Goal: Use online tool/utility: Utilize a website feature to perform a specific function

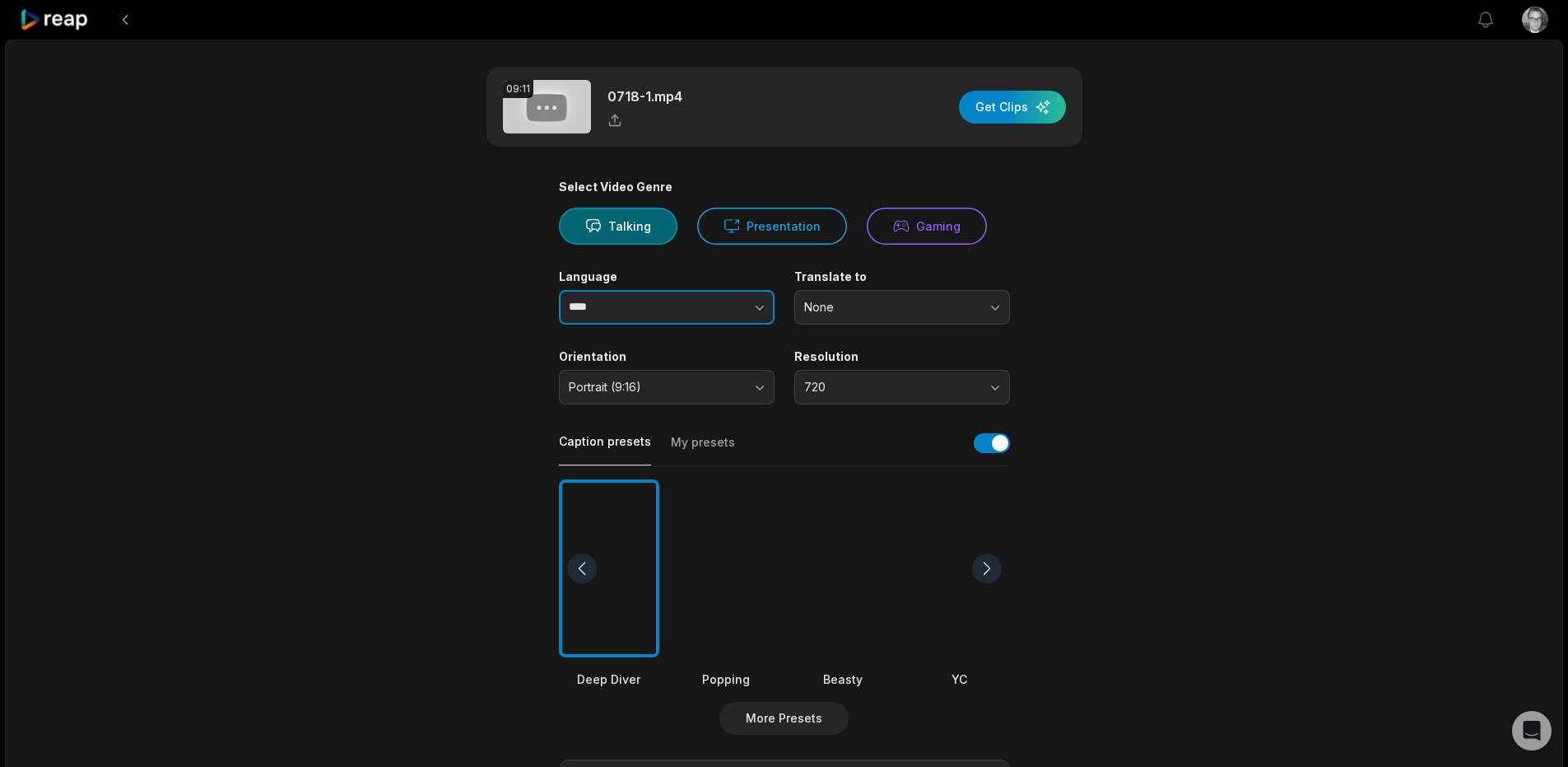
click at [746, 307] on button "button" at bounding box center [727, 307] width 94 height 35
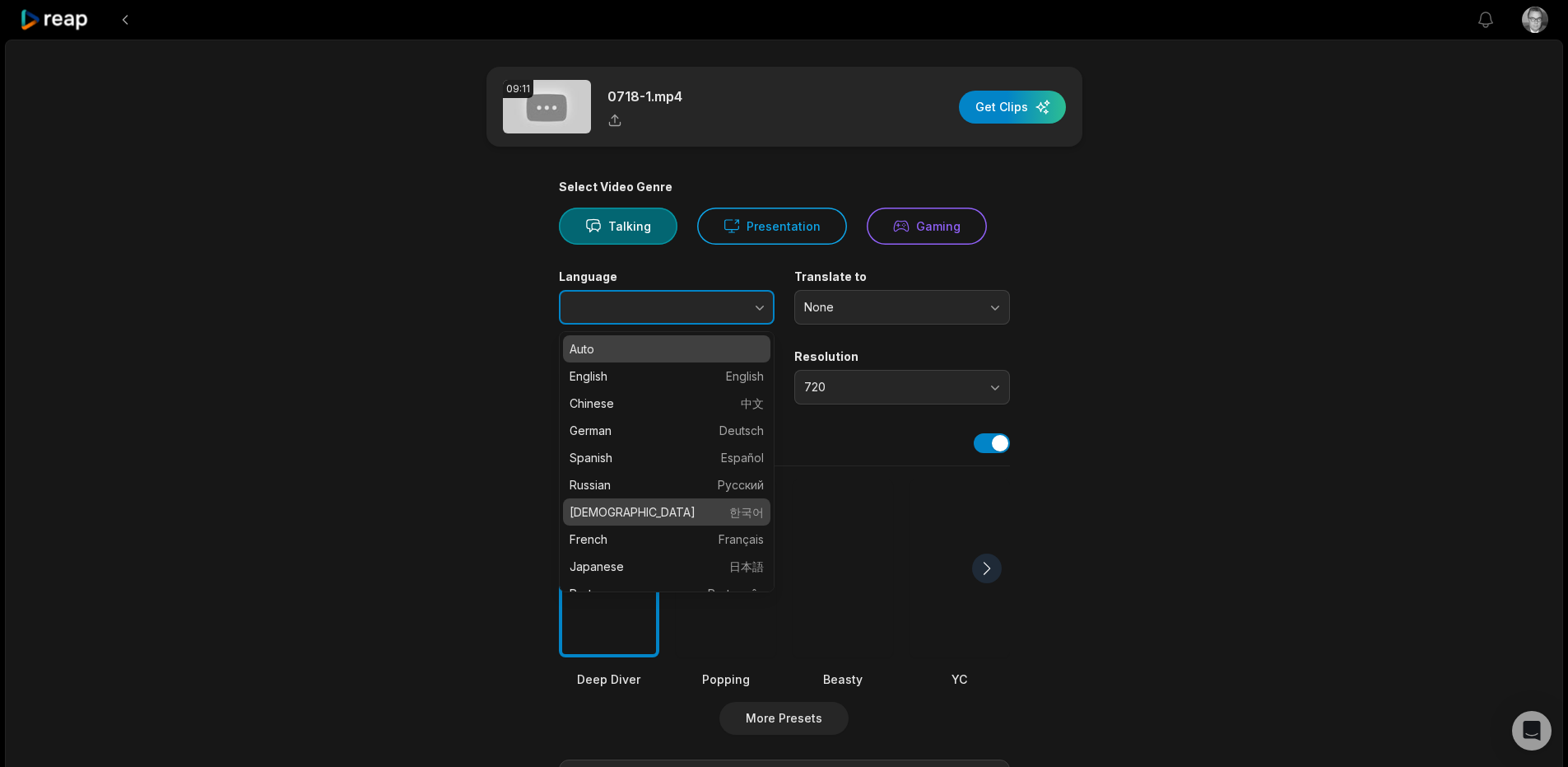
type input "******"
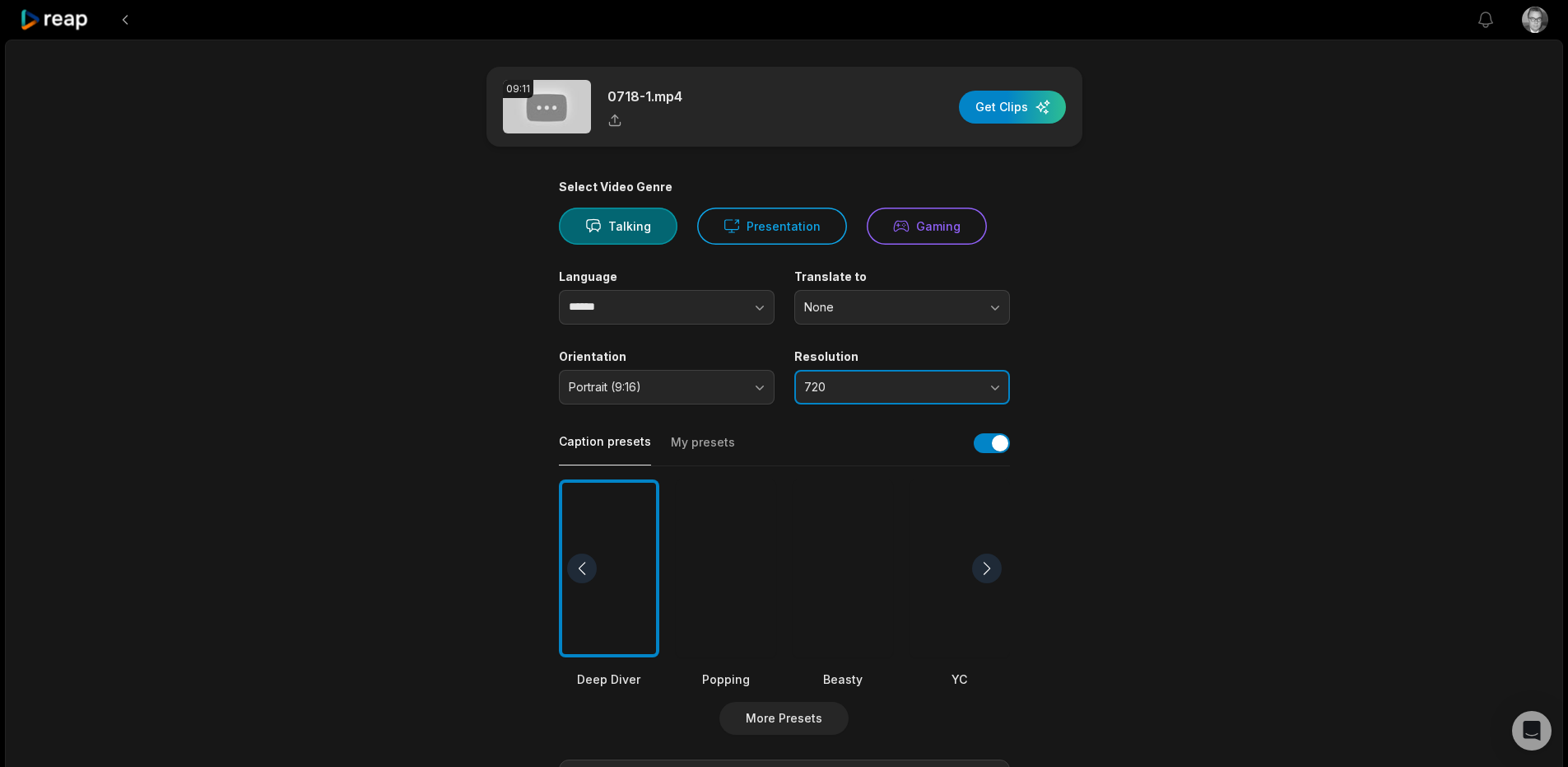
click at [911, 383] on span "720" at bounding box center [891, 387] width 173 height 15
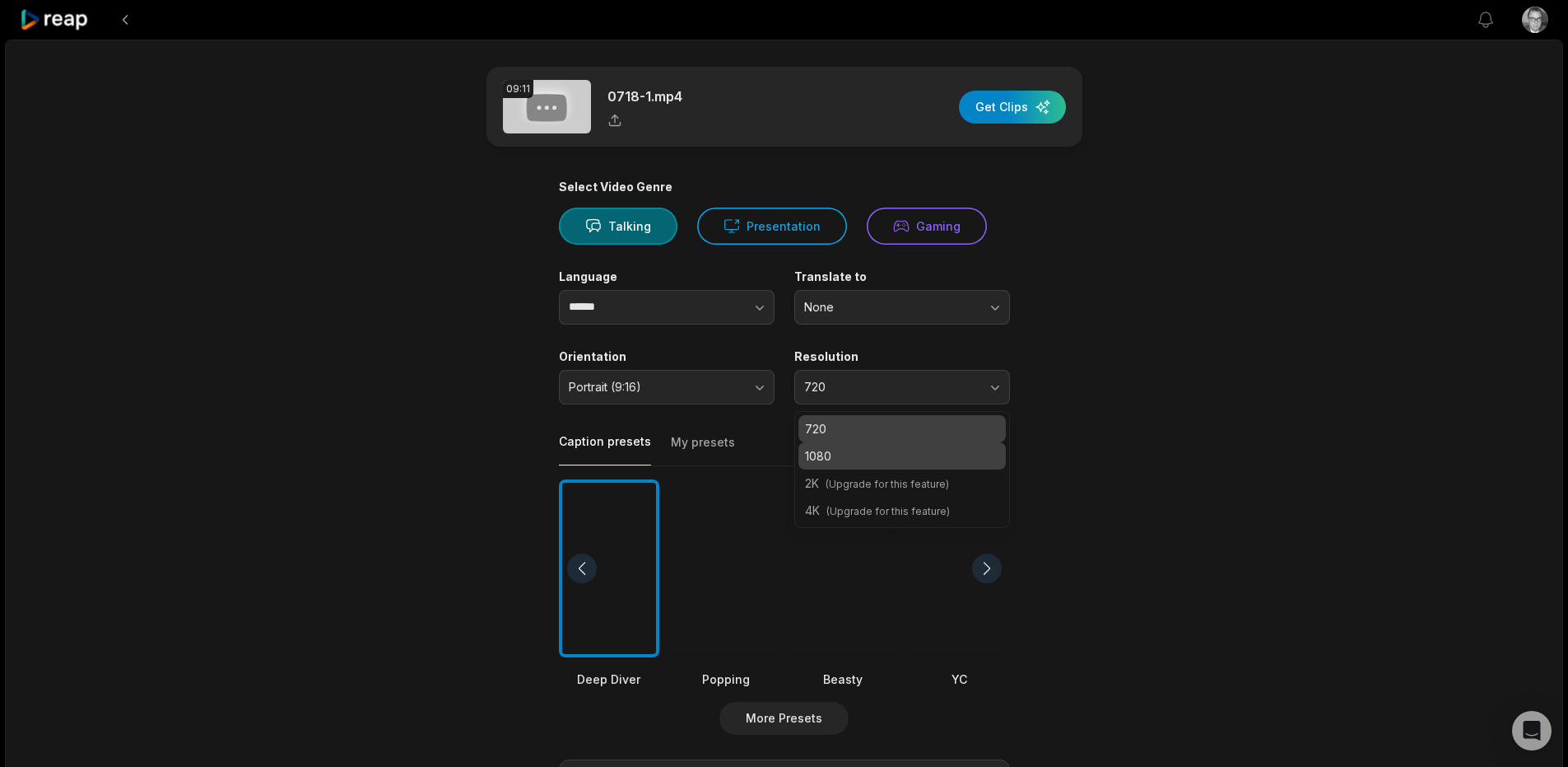
click at [821, 448] on p "1080" at bounding box center [902, 456] width 195 height 17
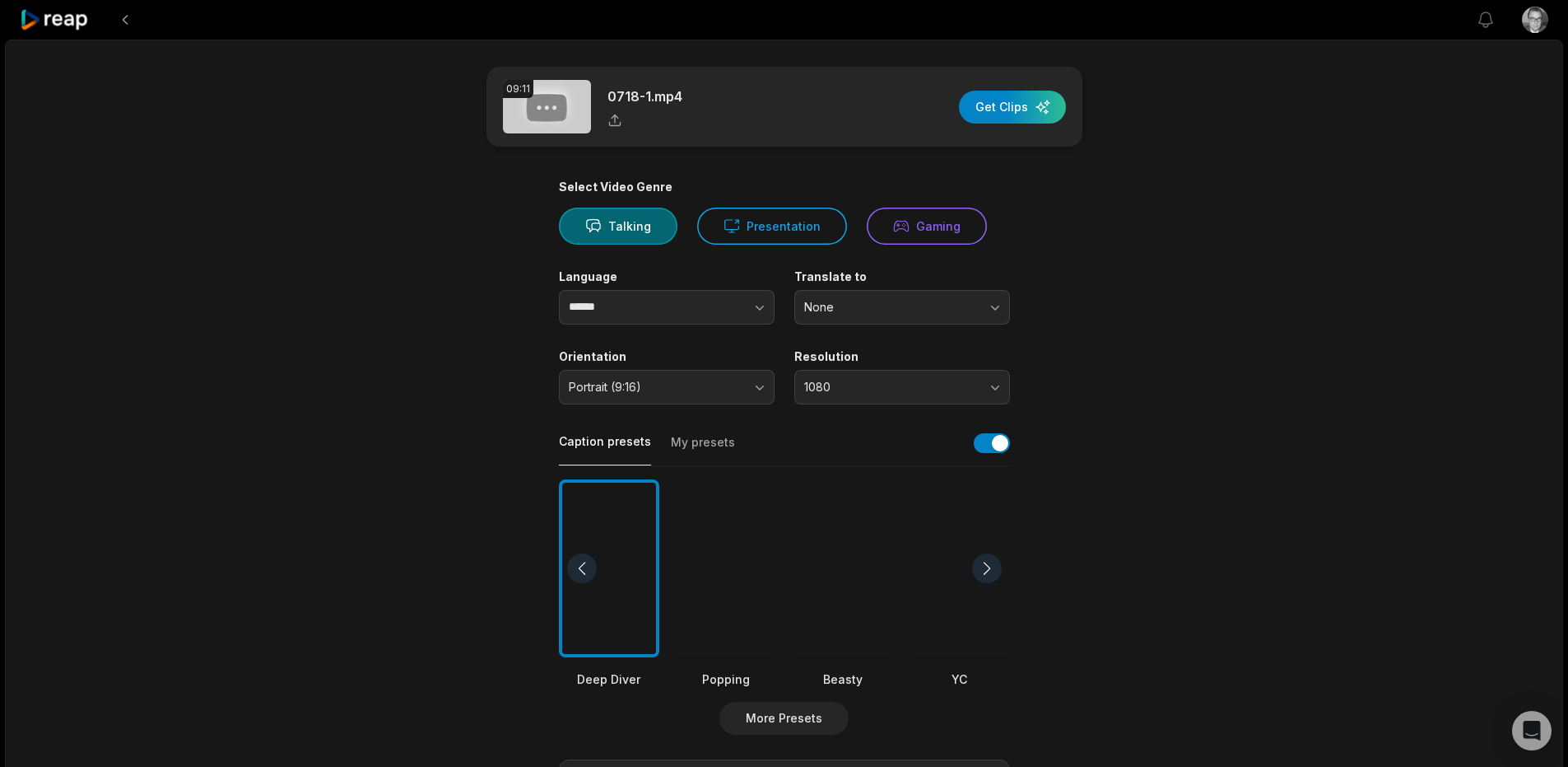
click at [671, 440] on button "My presets" at bounding box center [704, 450] width 65 height 31
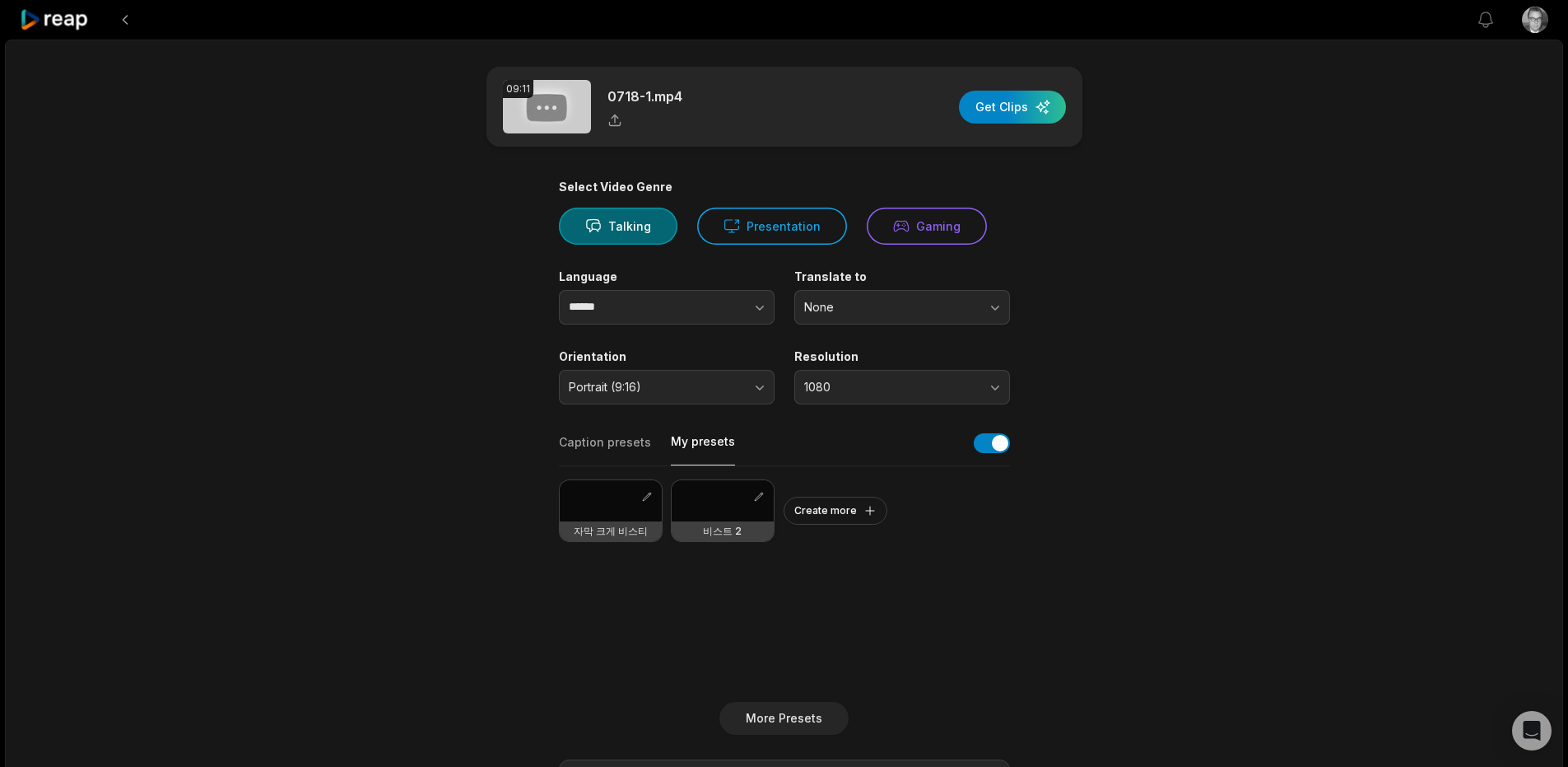
click at [705, 501] on div at bounding box center [723, 501] width 102 height 41
click at [1035, 116] on div "button" at bounding box center [1013, 107] width 107 height 33
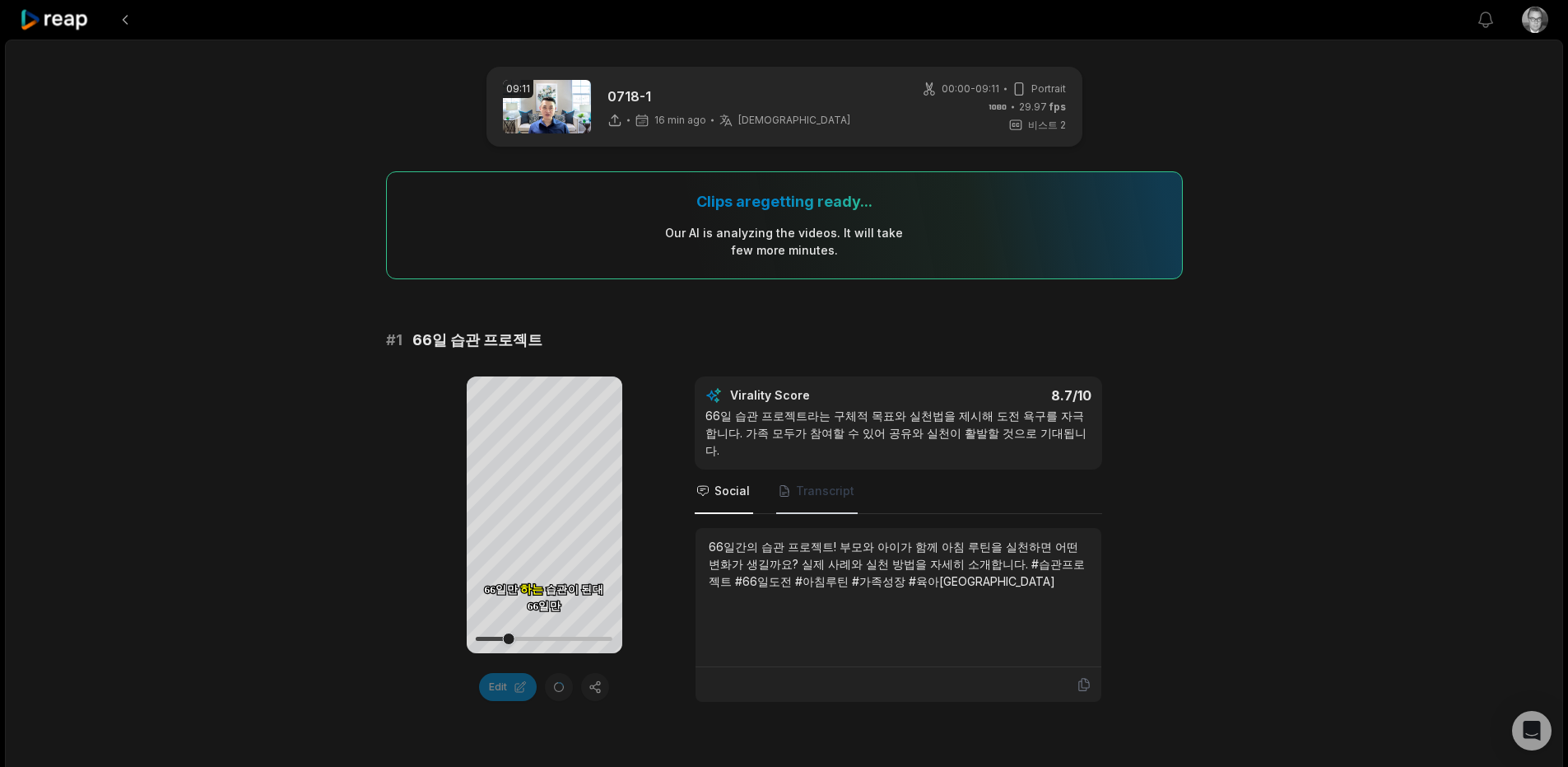
click at [816, 483] on span "Transcript" at bounding box center [825, 491] width 58 height 17
